Goal: Task Accomplishment & Management: Manage account settings

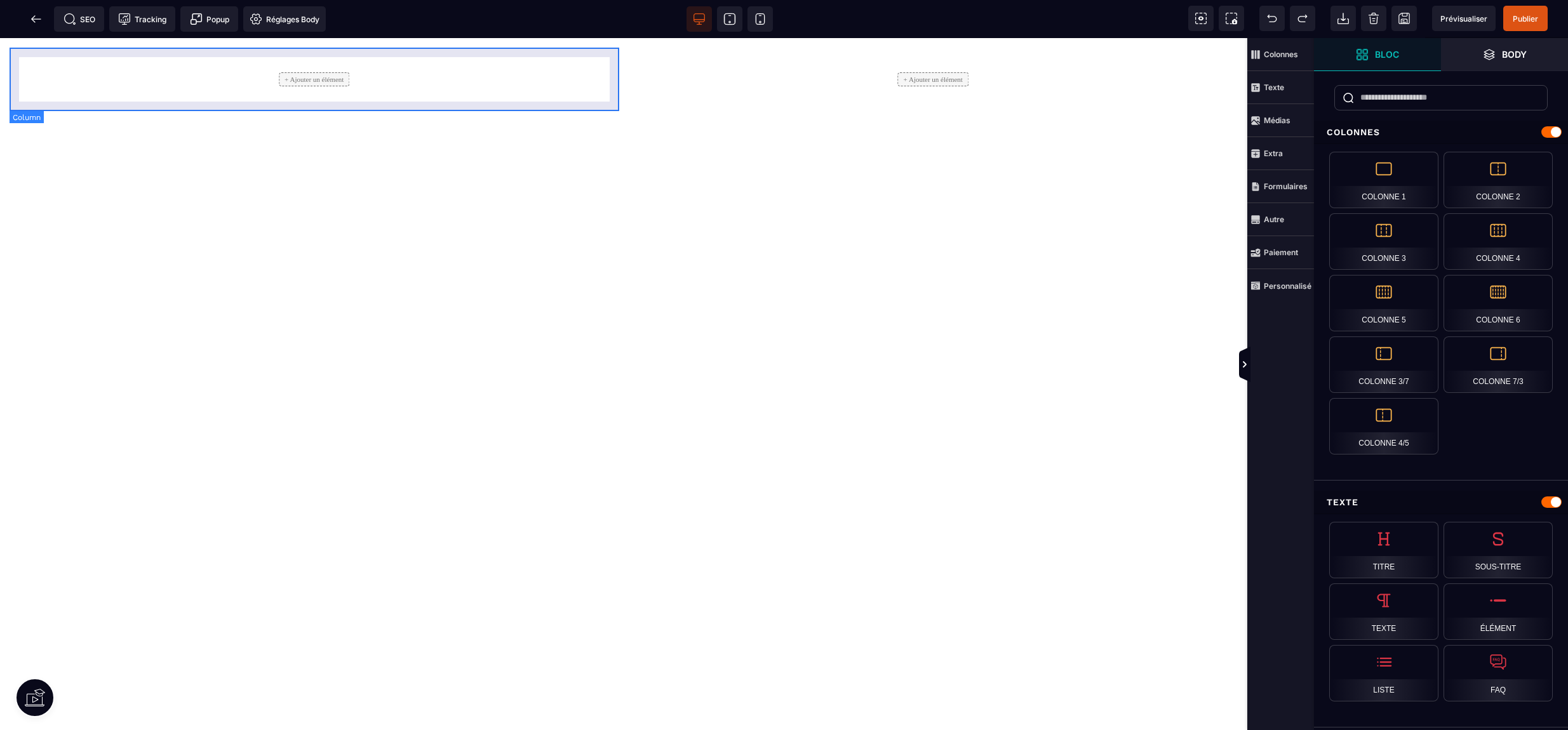
click at [312, 85] on div "+ Ajouter un élément" at bounding box center [314, 80] width 70 height 14
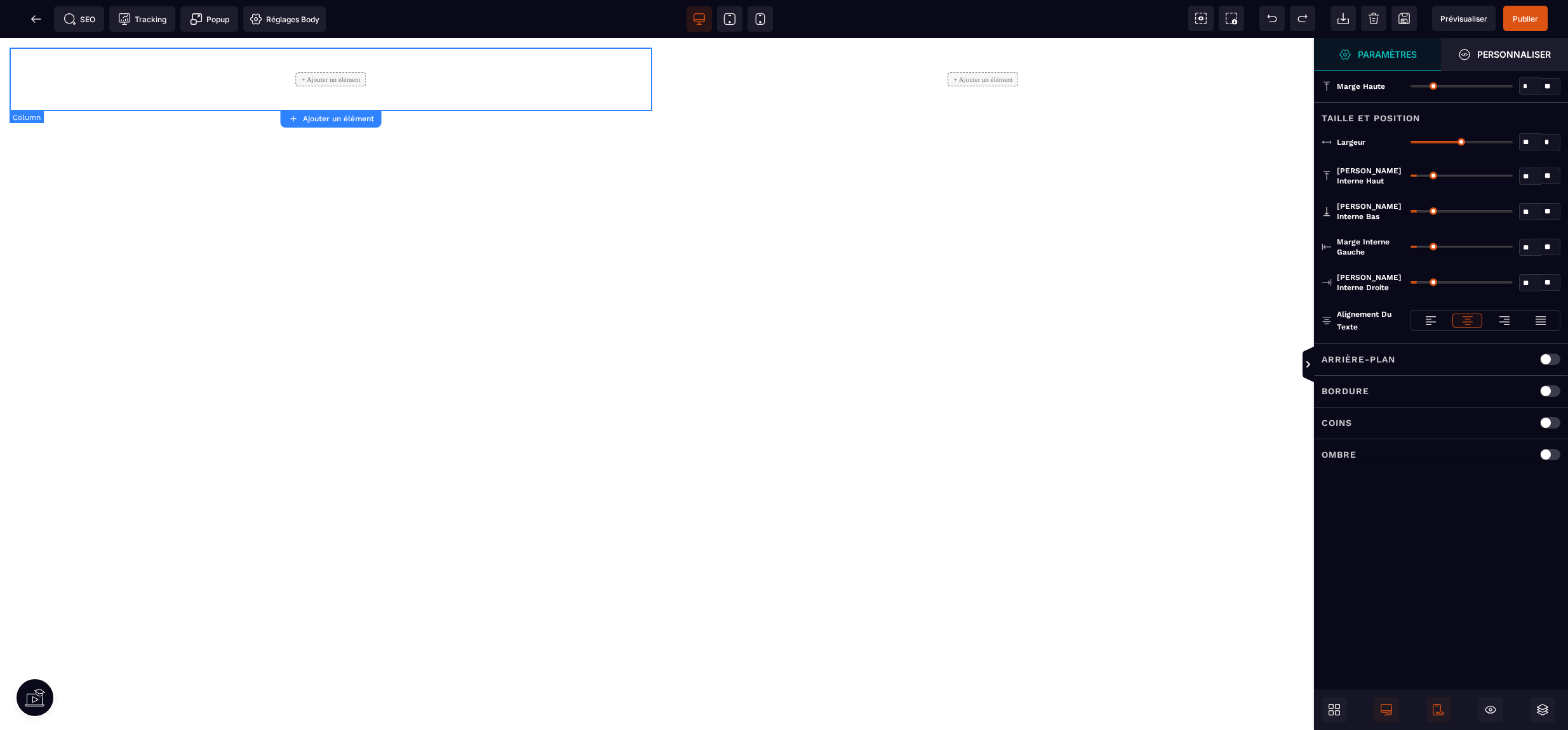
click at [176, 78] on div "+ Ajouter un élément" at bounding box center [330, 79] width 643 height 63
click at [331, 80] on div "+ Ajouter un élément" at bounding box center [330, 80] width 70 height 14
click at [1122, 277] on div "+ Ajouter un élément + Ajouter un élément" at bounding box center [657, 384] width 1315 height 692
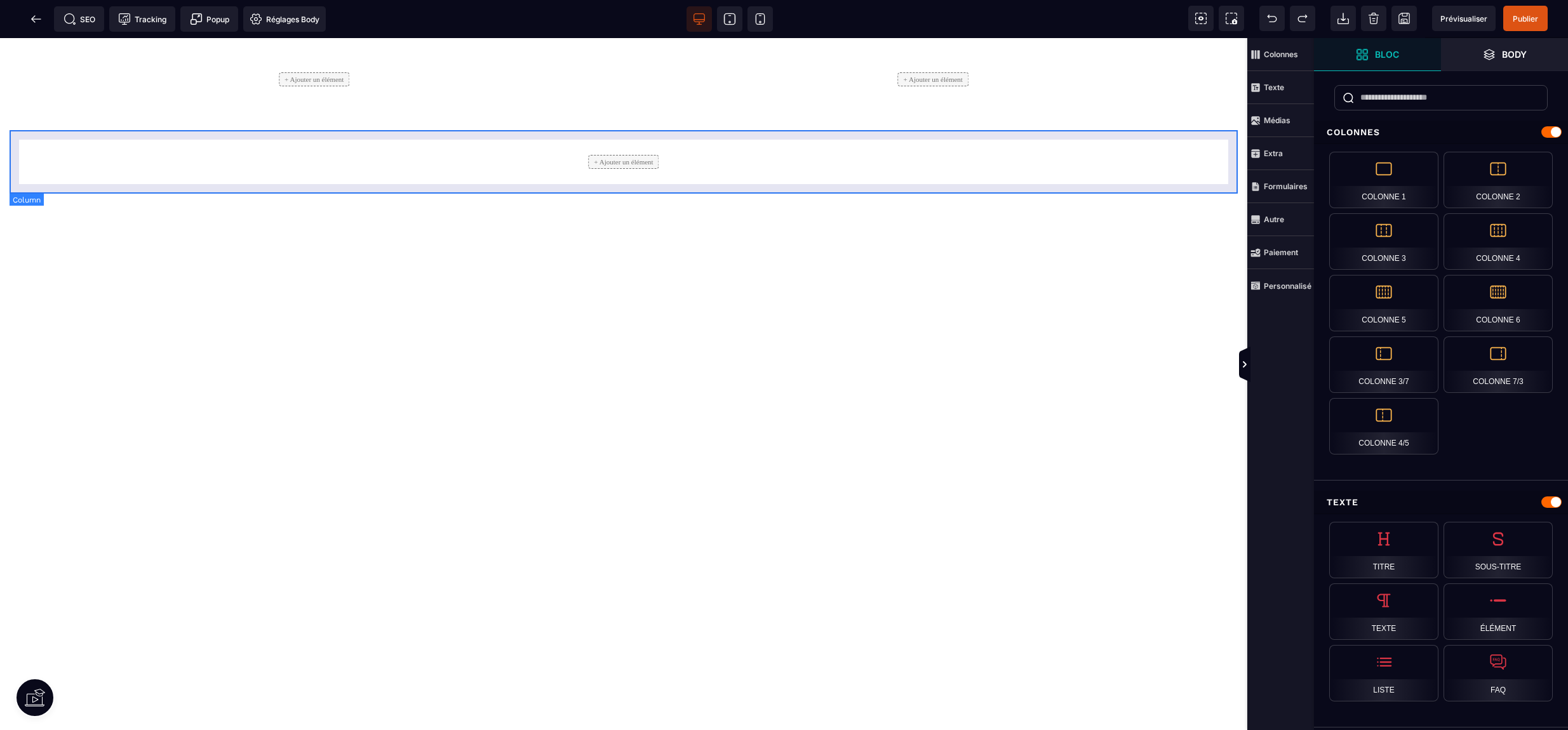
click at [620, 162] on div "+ Ajouter un élément" at bounding box center [623, 162] width 70 height 14
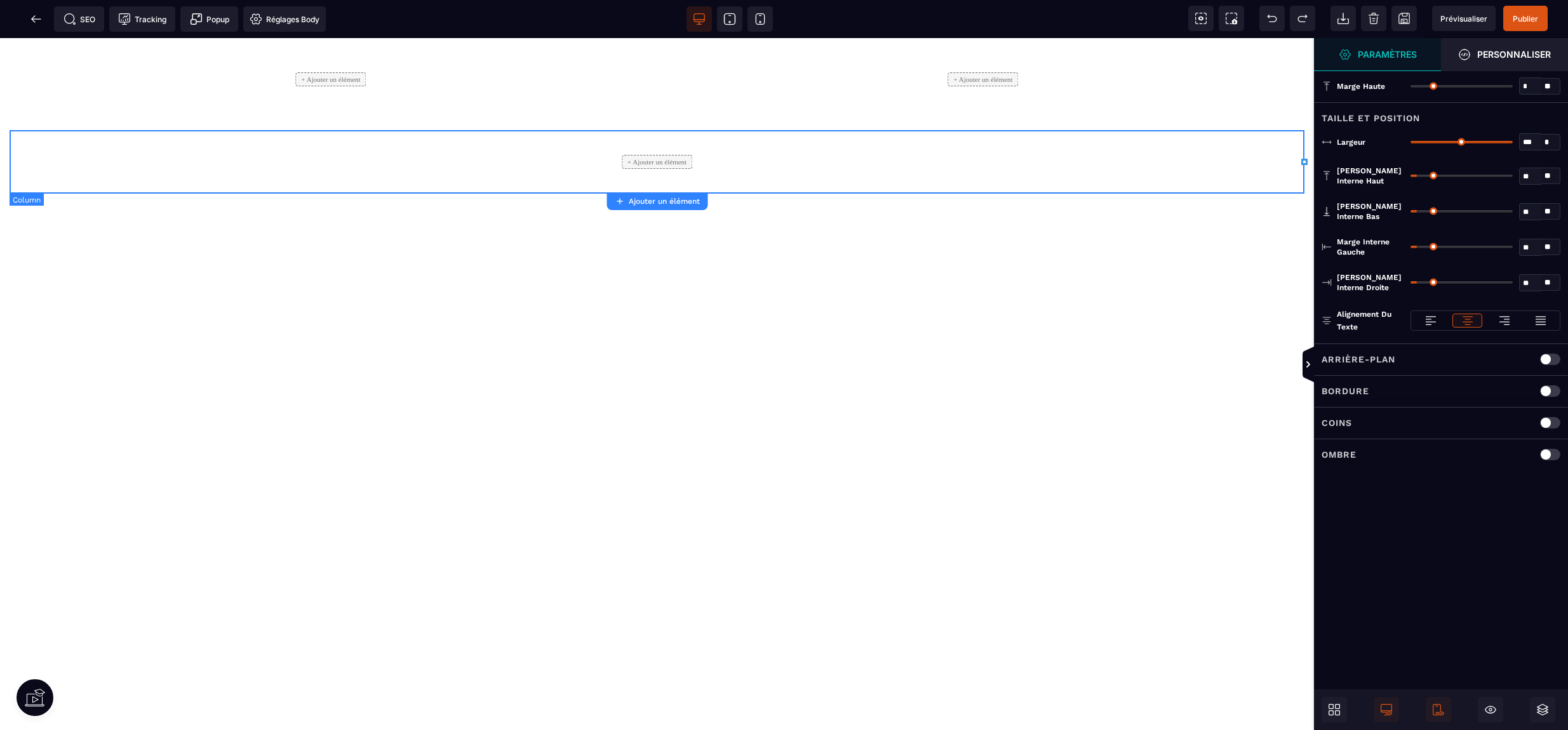
click at [622, 162] on div "+ Ajouter un élément" at bounding box center [657, 162] width 70 height 14
click at [1510, 49] on span "Personnaliser" at bounding box center [1505, 55] width 93 height 13
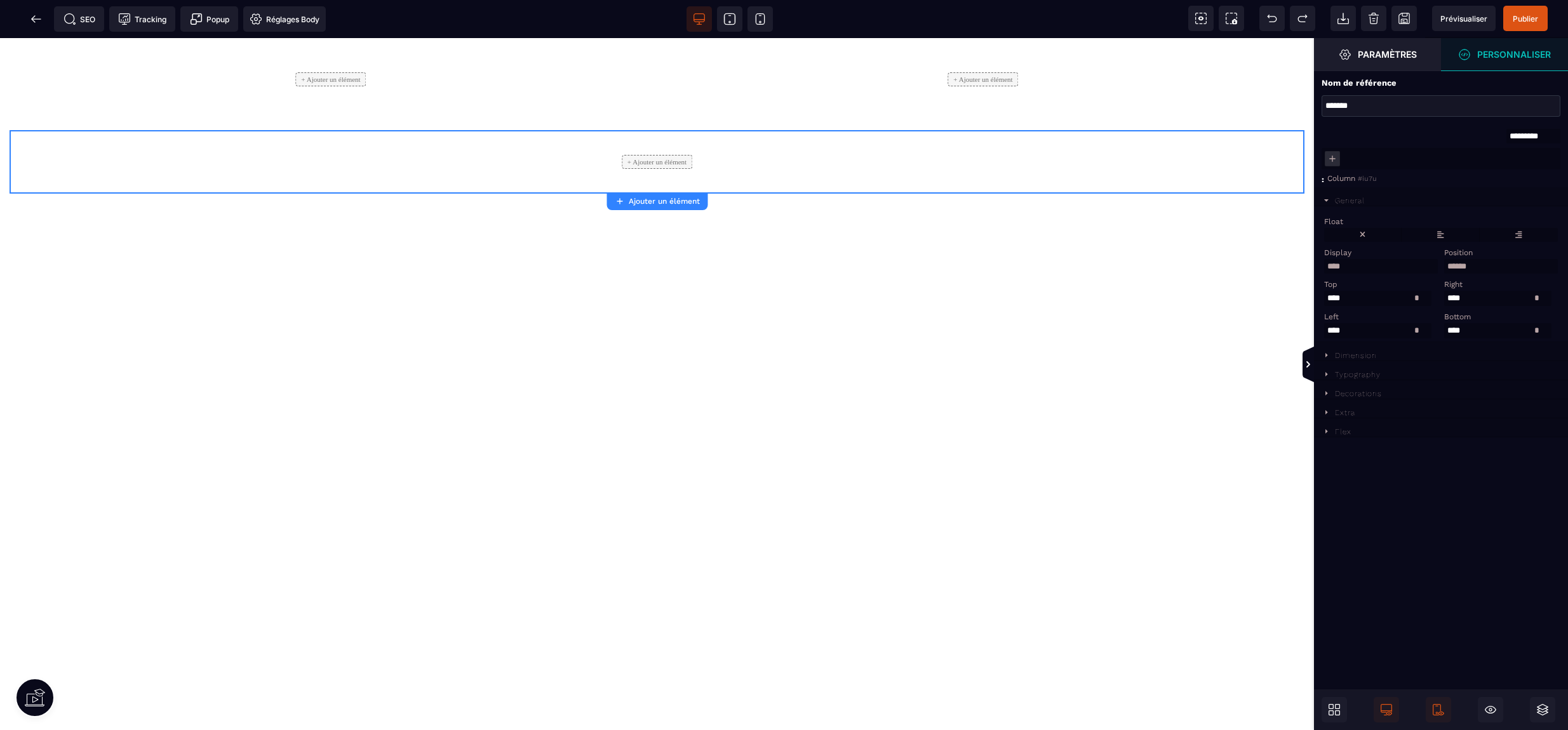
click at [1336, 266] on select "**********" at bounding box center [1381, 266] width 114 height 15
click at [1324, 260] on select "**********" at bounding box center [1381, 266] width 114 height 15
click at [746, 212] on div "+ Ajouter un élément + Ajouter un élément + Ajouter un élément" at bounding box center [657, 384] width 1315 height 692
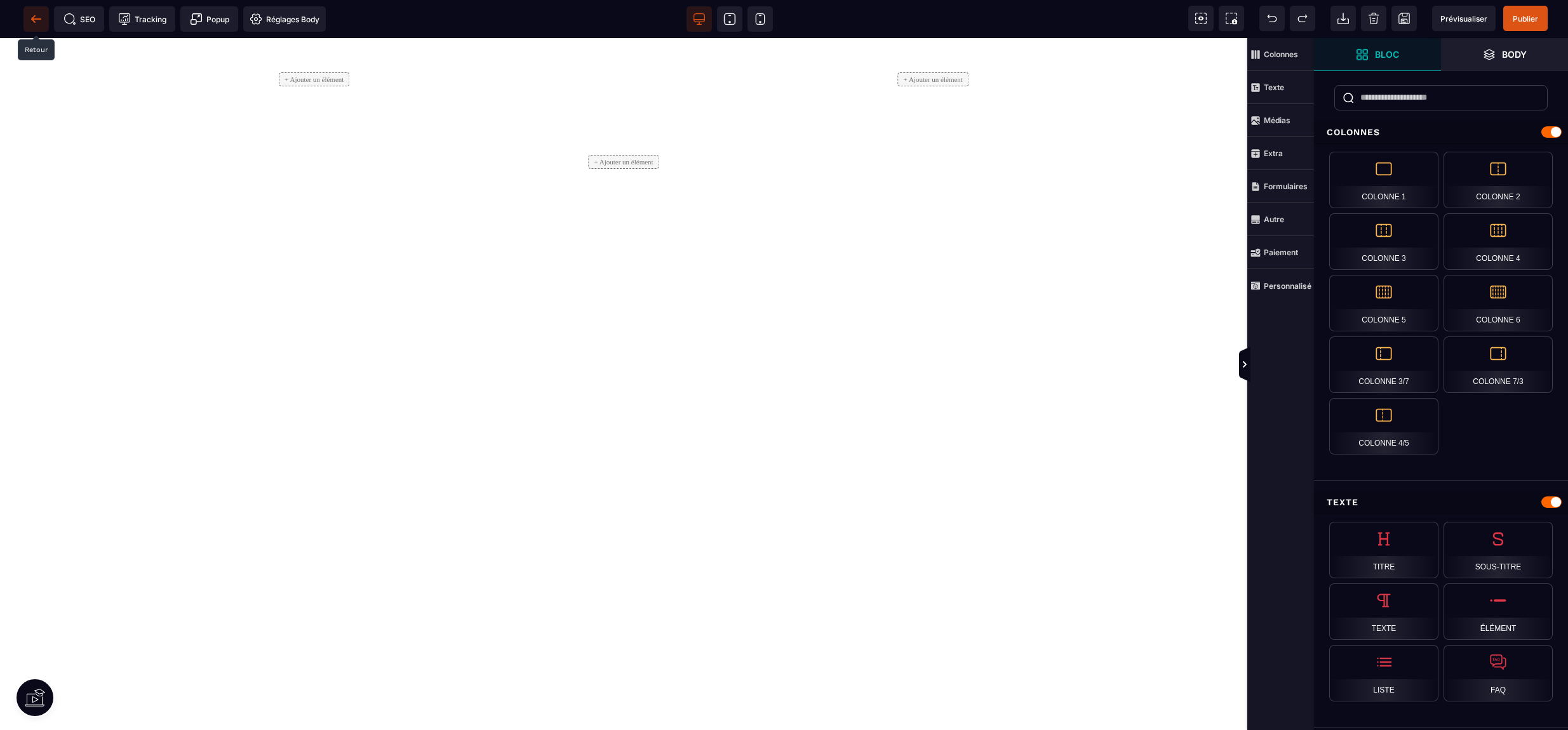
click at [39, 17] on icon at bounding box center [36, 19] width 13 height 13
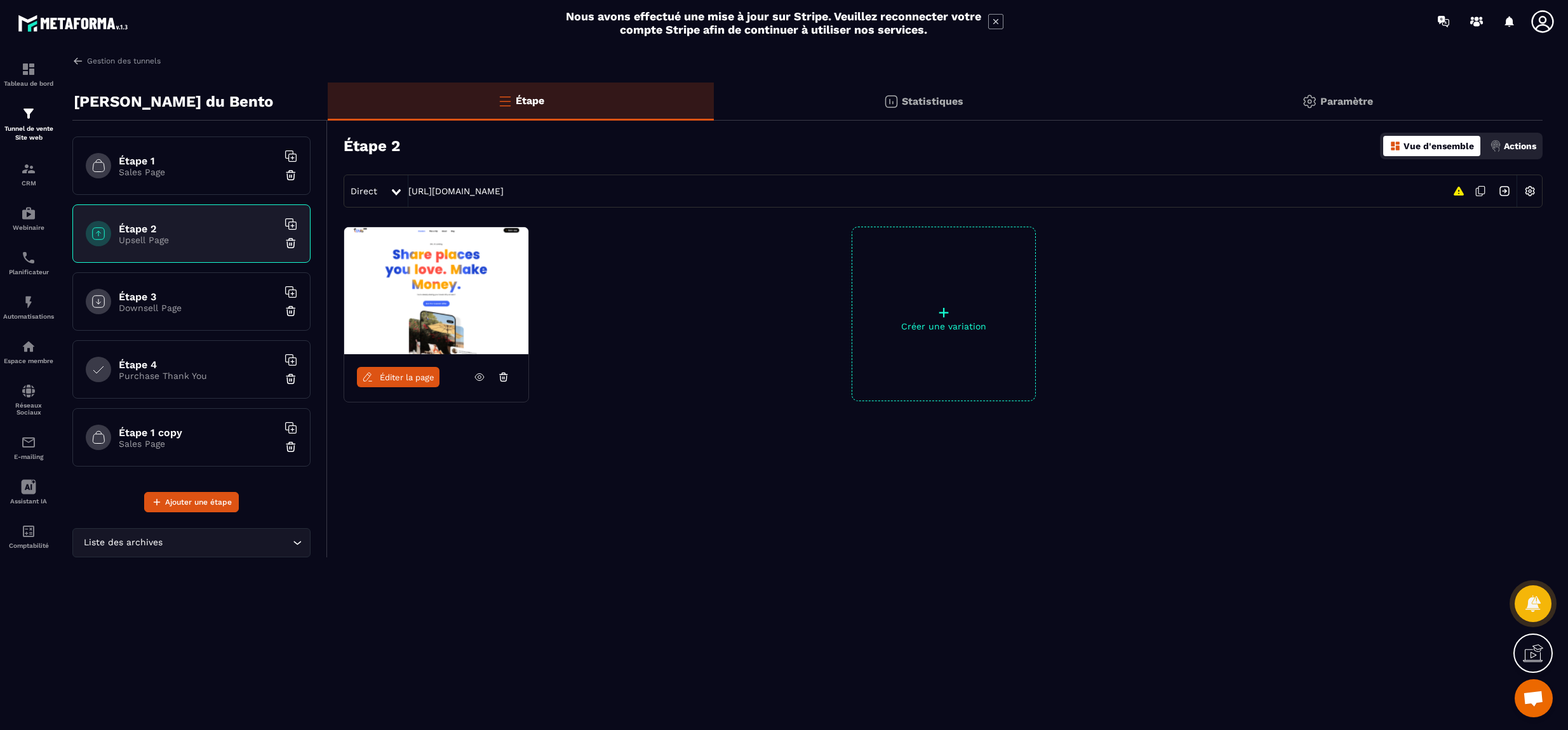
click at [156, 303] on p "Downsell Page" at bounding box center [198, 308] width 159 height 10
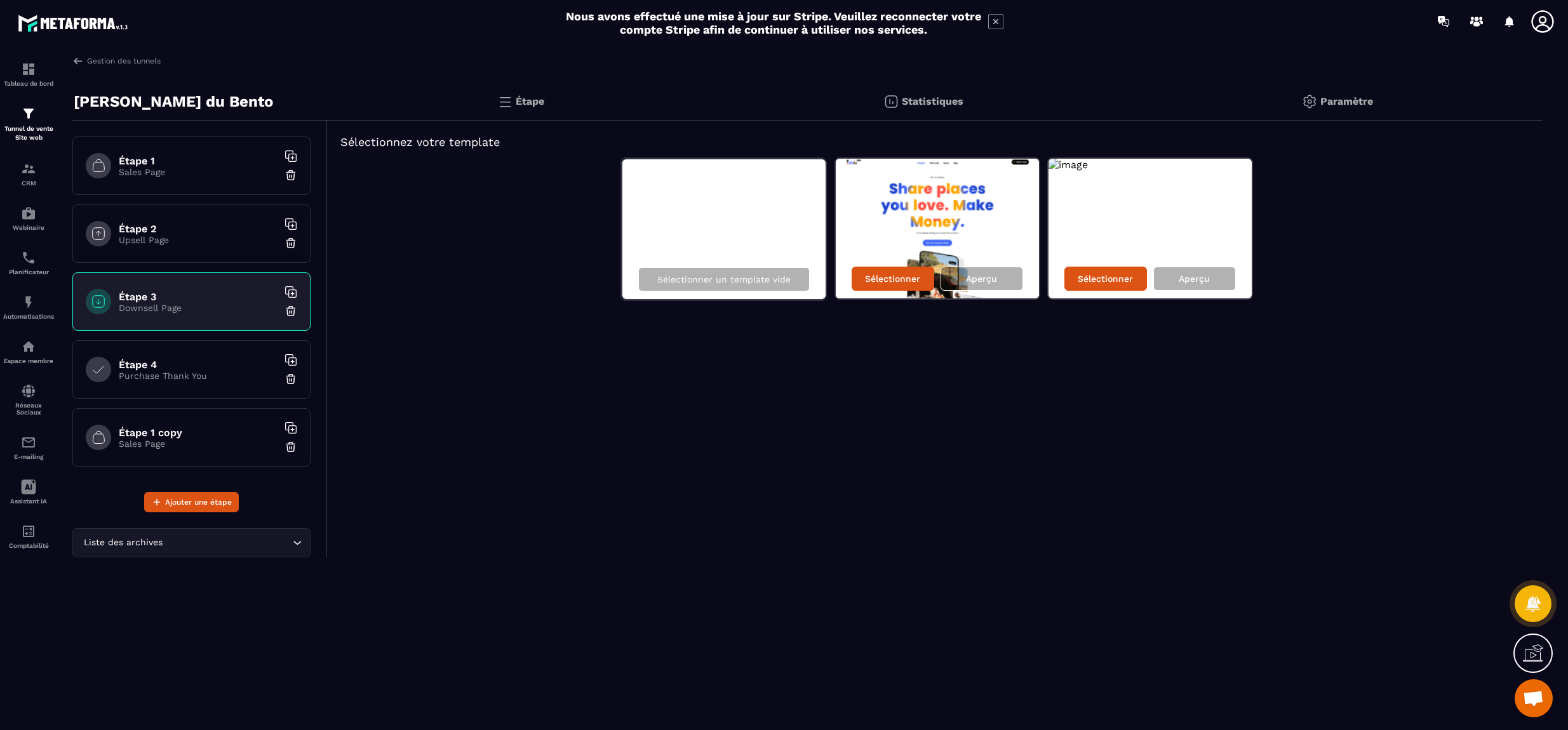
click at [163, 244] on p "Upsell Page" at bounding box center [198, 240] width 159 height 10
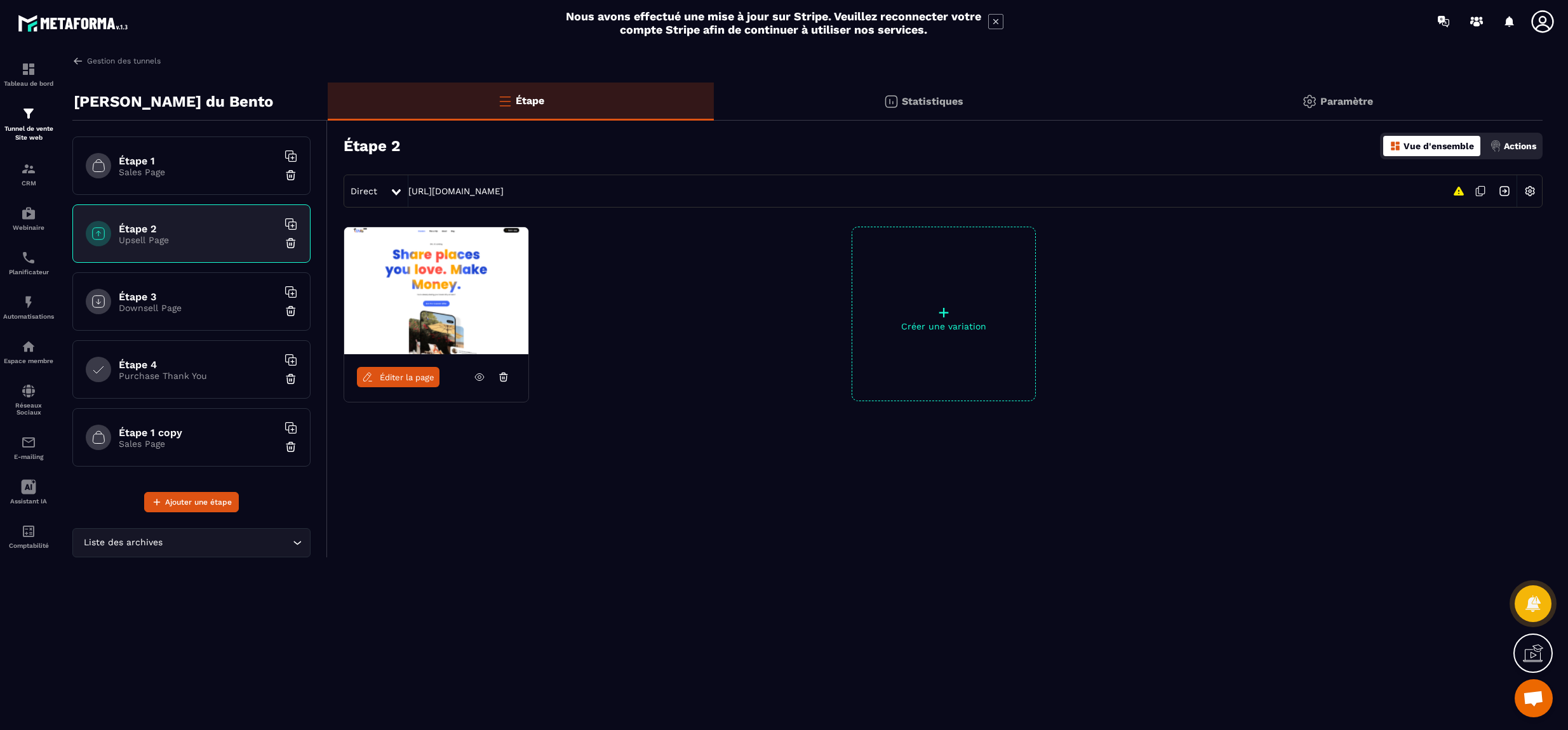
click at [479, 377] on icon at bounding box center [479, 377] width 11 height 11
click at [27, 108] on img at bounding box center [29, 114] width 16 height 16
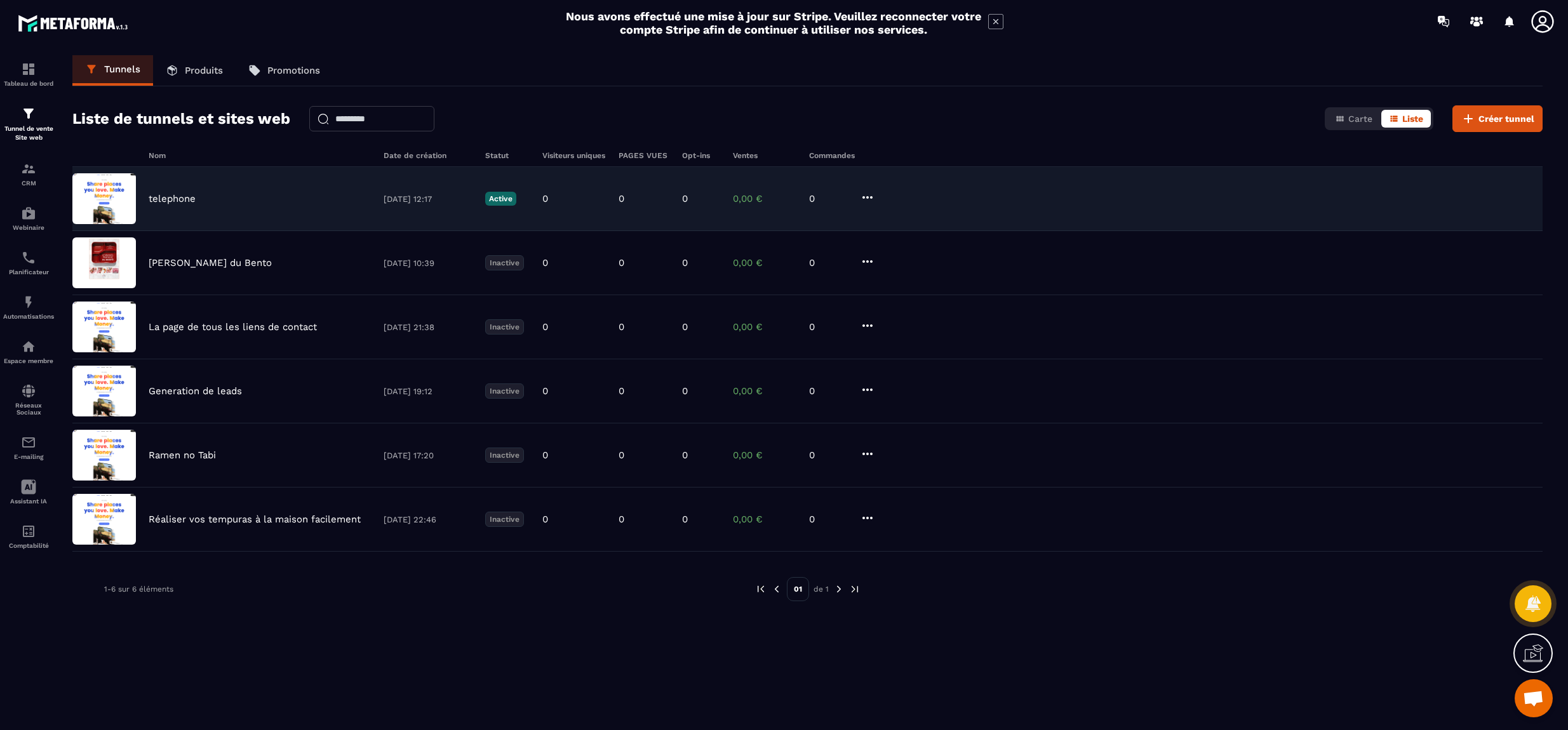
click at [869, 199] on icon at bounding box center [868, 198] width 16 height 16
click at [930, 225] on button "Modifier" at bounding box center [916, 224] width 101 height 23
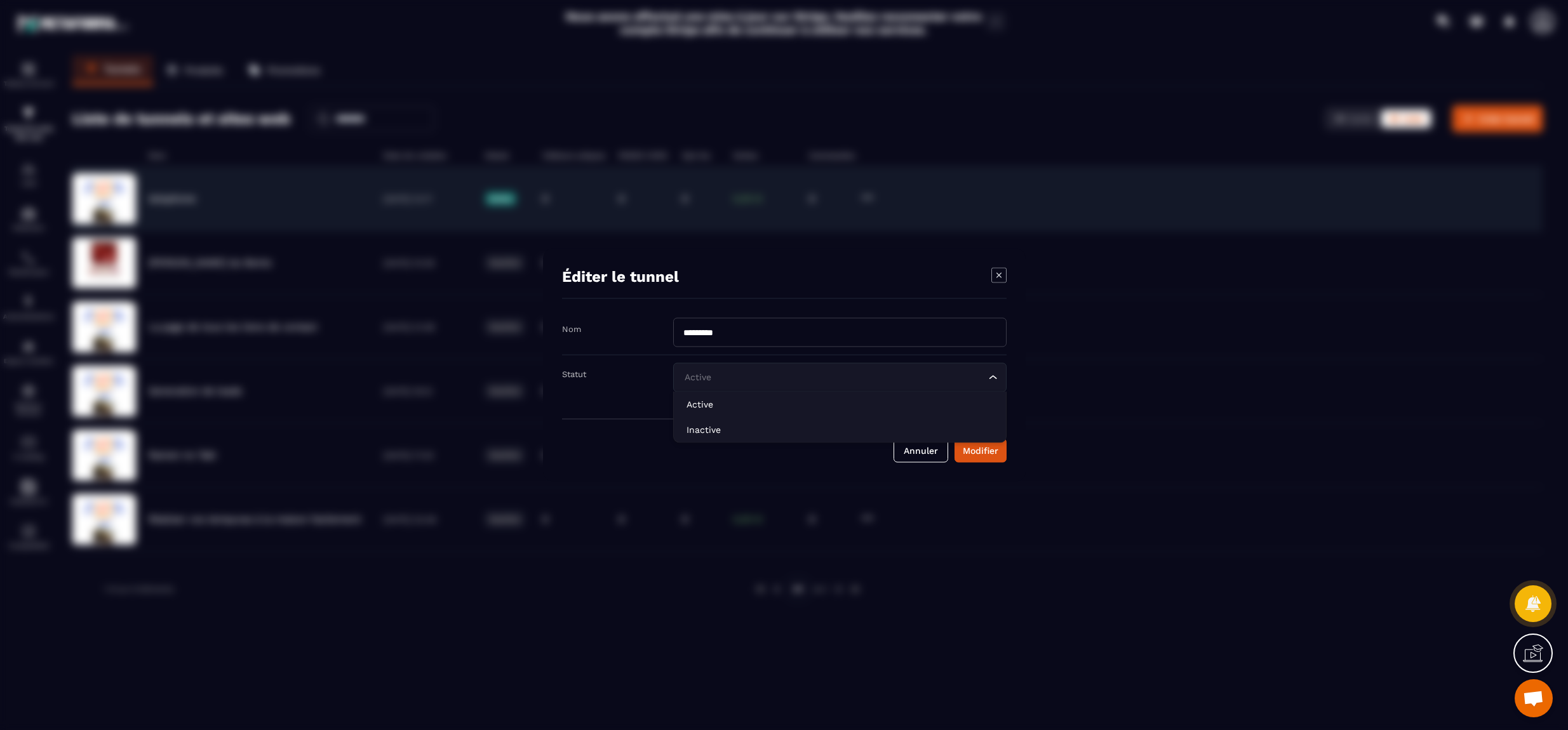
click at [783, 379] on input "Search for option" at bounding box center [833, 378] width 304 height 14
click at [735, 428] on p "Inactive" at bounding box center [840, 430] width 307 height 13
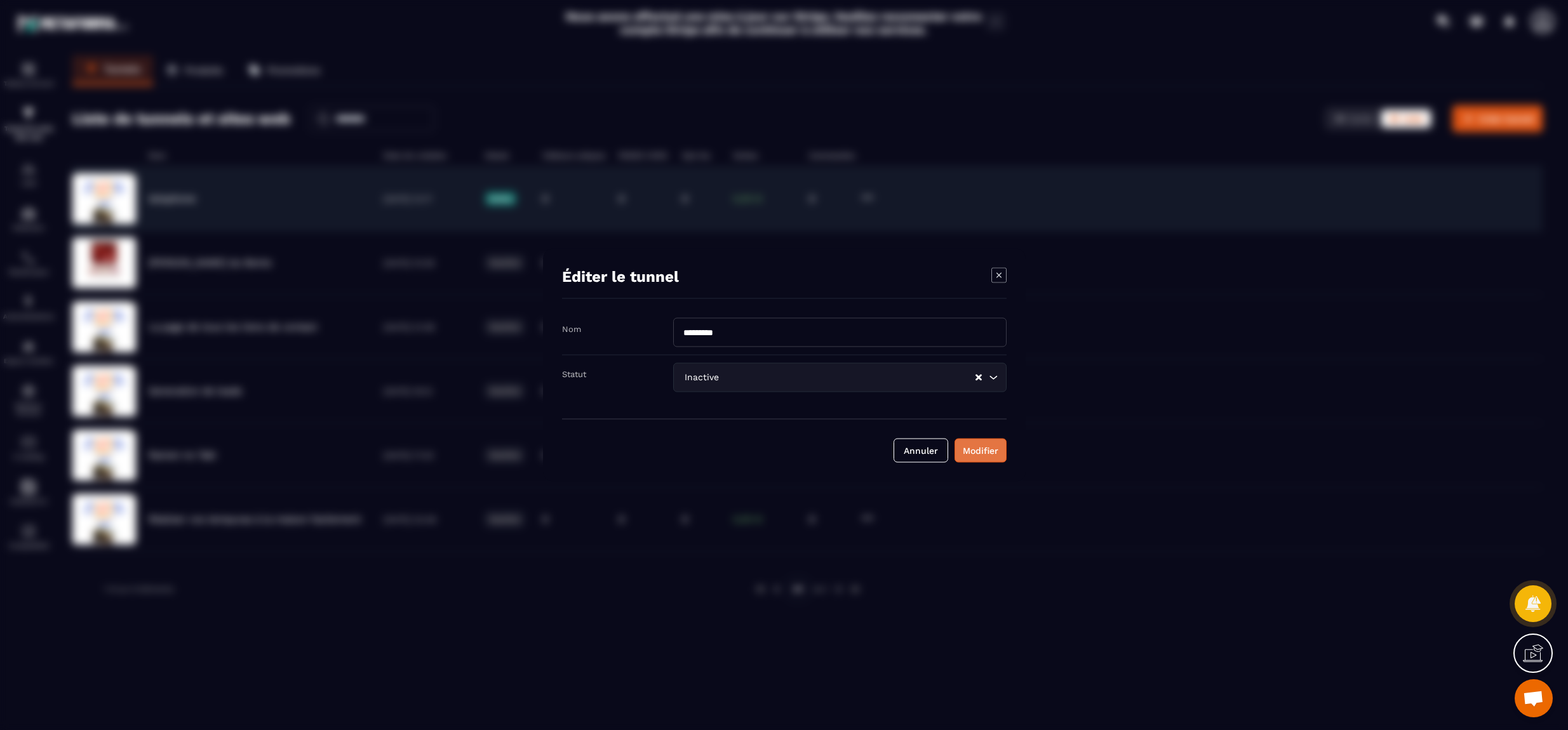
click at [975, 450] on div "Modifier" at bounding box center [980, 451] width 36 height 13
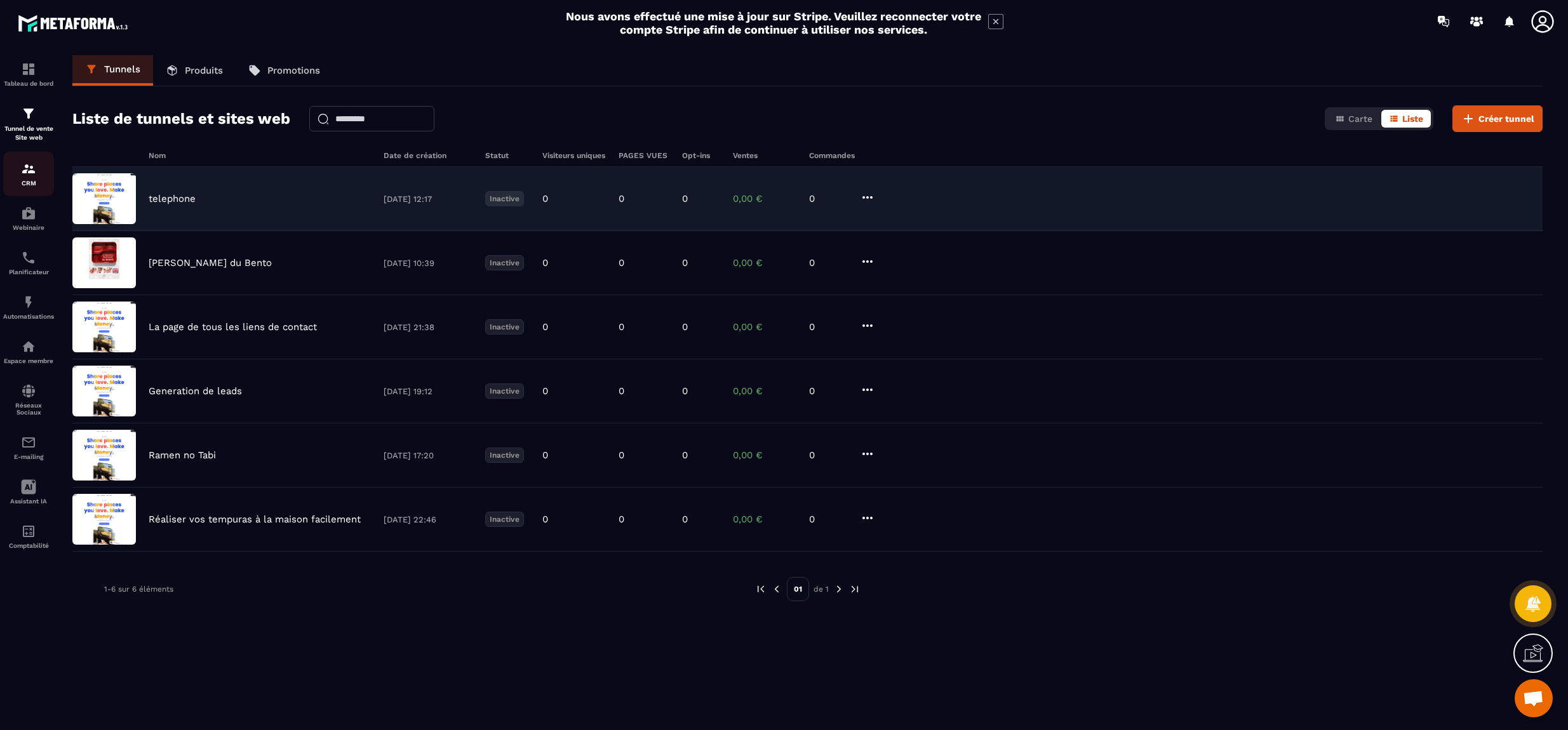
click at [29, 189] on link "CRM" at bounding box center [29, 173] width 51 height 44
